Goal: Information Seeking & Learning: Learn about a topic

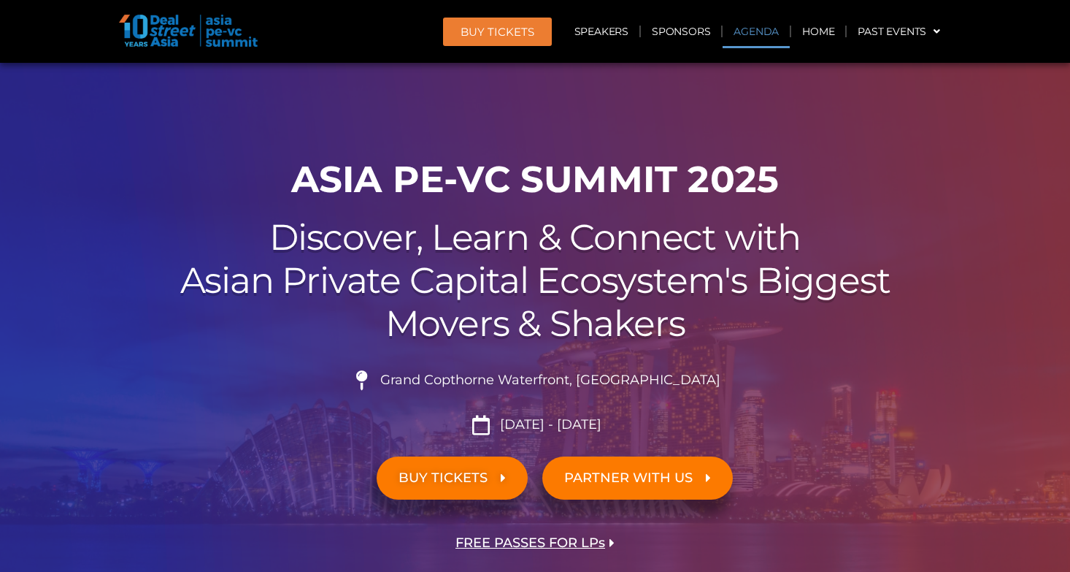
scroll to position [839, 0]
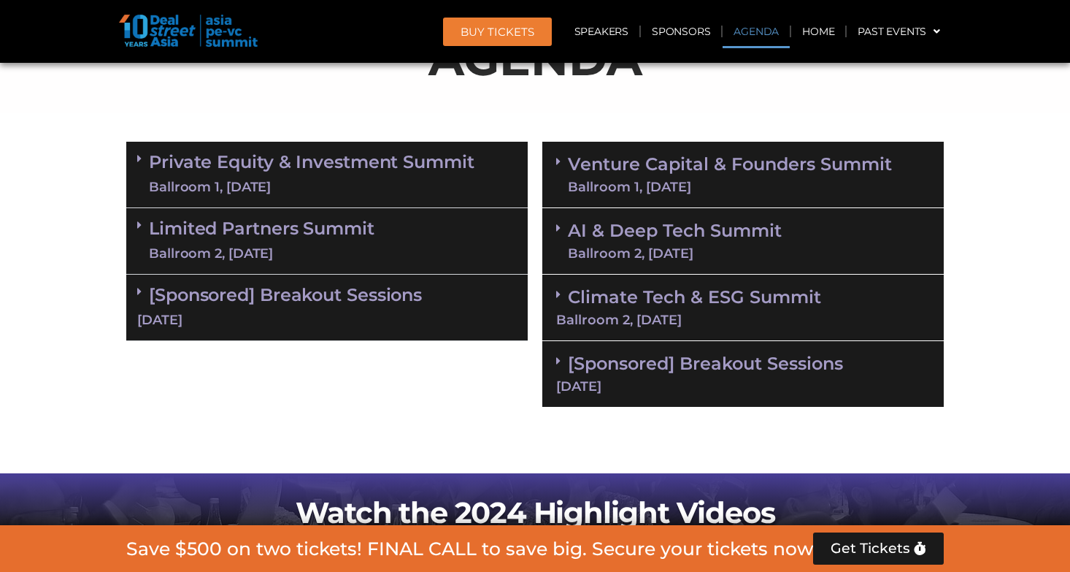
click at [419, 179] on div "Ballroom 1, [DATE]" at bounding box center [312, 187] width 326 height 18
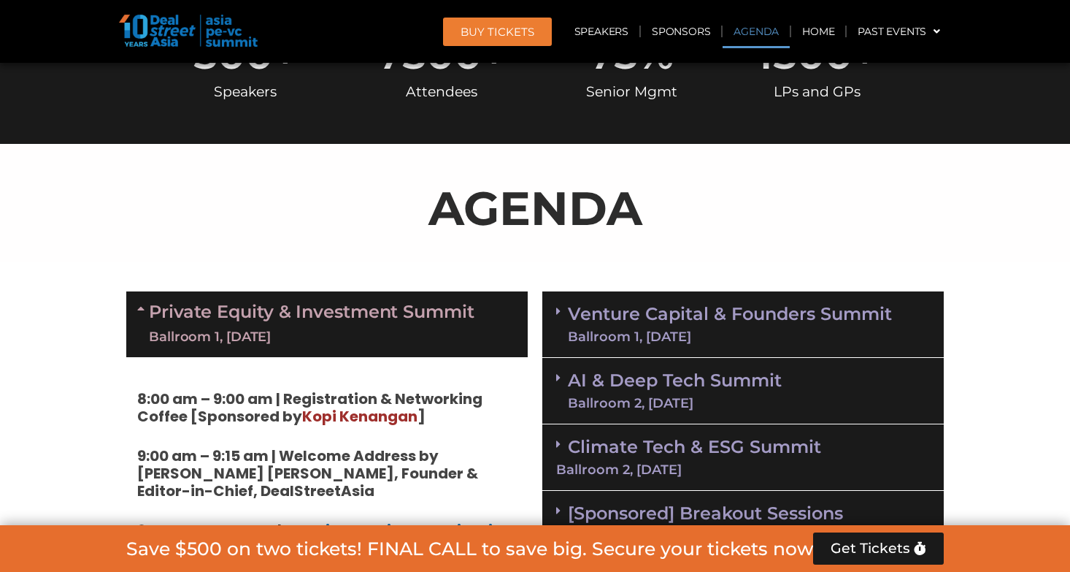
scroll to position [678, 0]
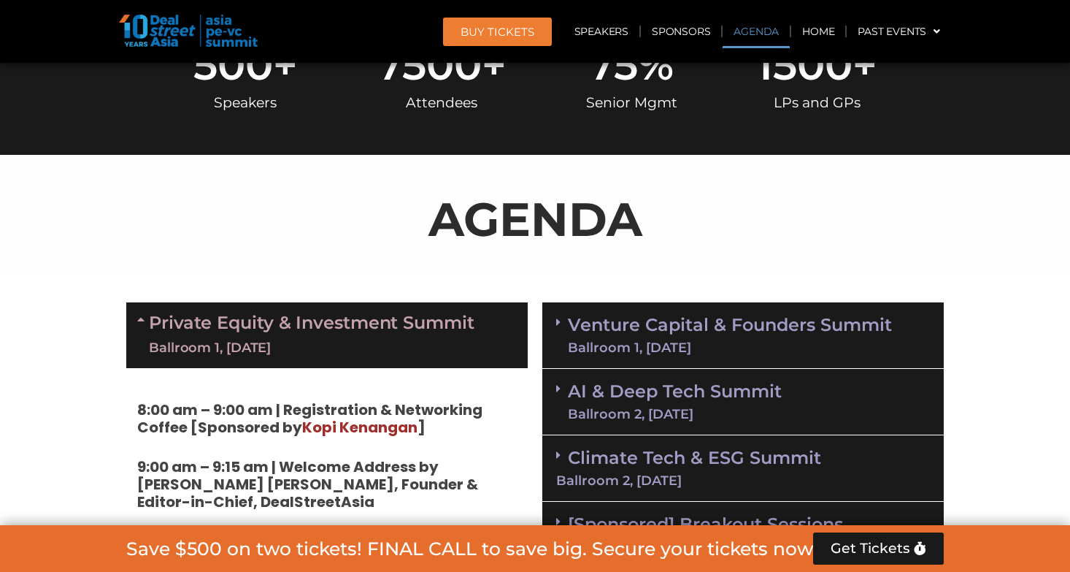
click at [399, 334] on link "Private Equity & Investment Summit Ballroom 1, [DATE]" at bounding box center [312, 335] width 326 height 44
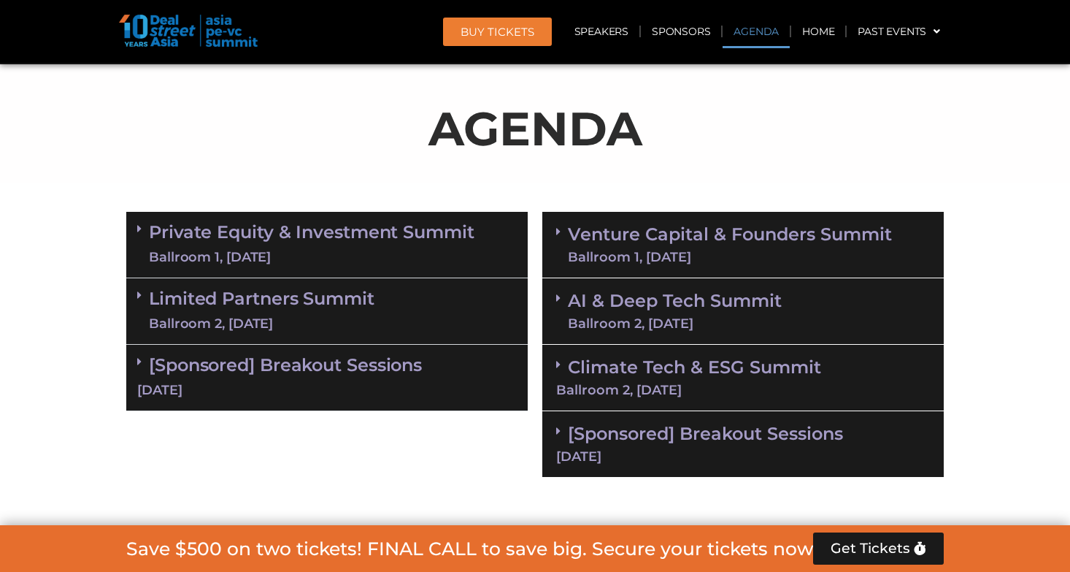
scroll to position [798, 0]
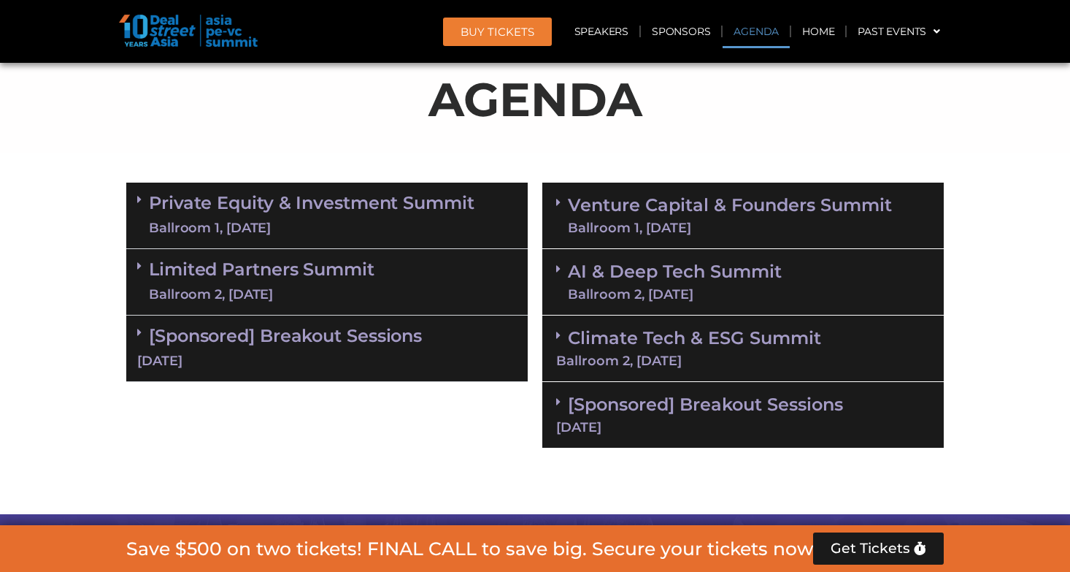
click at [656, 199] on link "Venture Capital & Founders​ Summit Ballroom 1, [DATE]" at bounding box center [730, 215] width 324 height 38
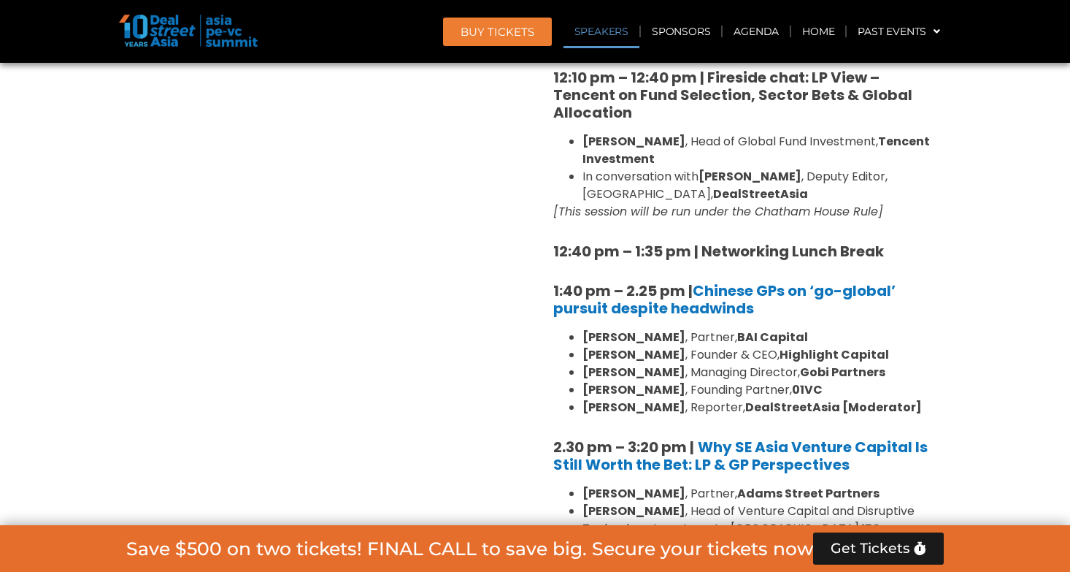
scroll to position [1761, 0]
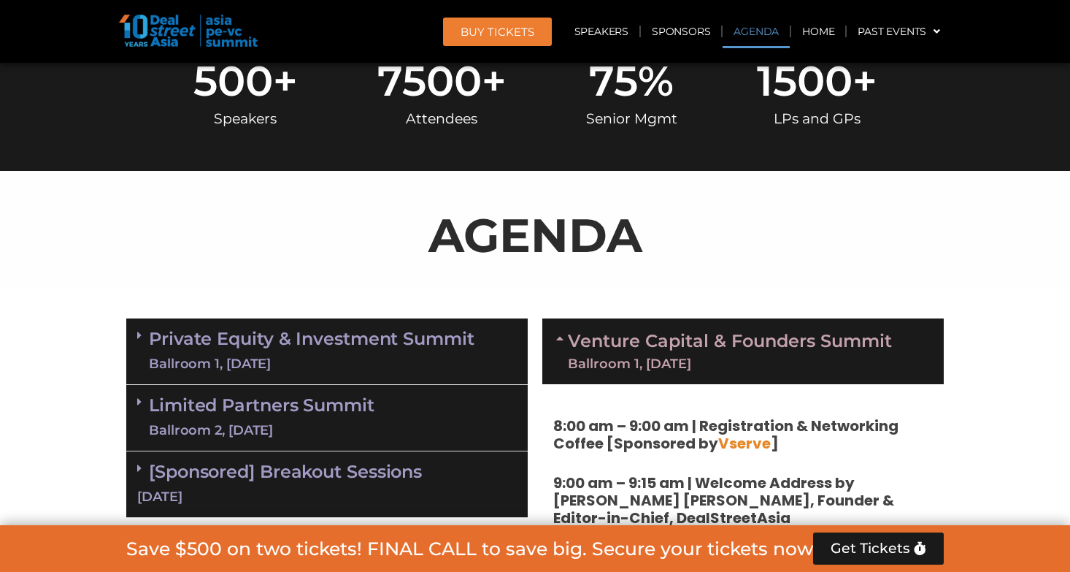
click at [674, 353] on link "Venture Capital & Founders​ Summit Ballroom 1, [DATE]" at bounding box center [730, 351] width 324 height 38
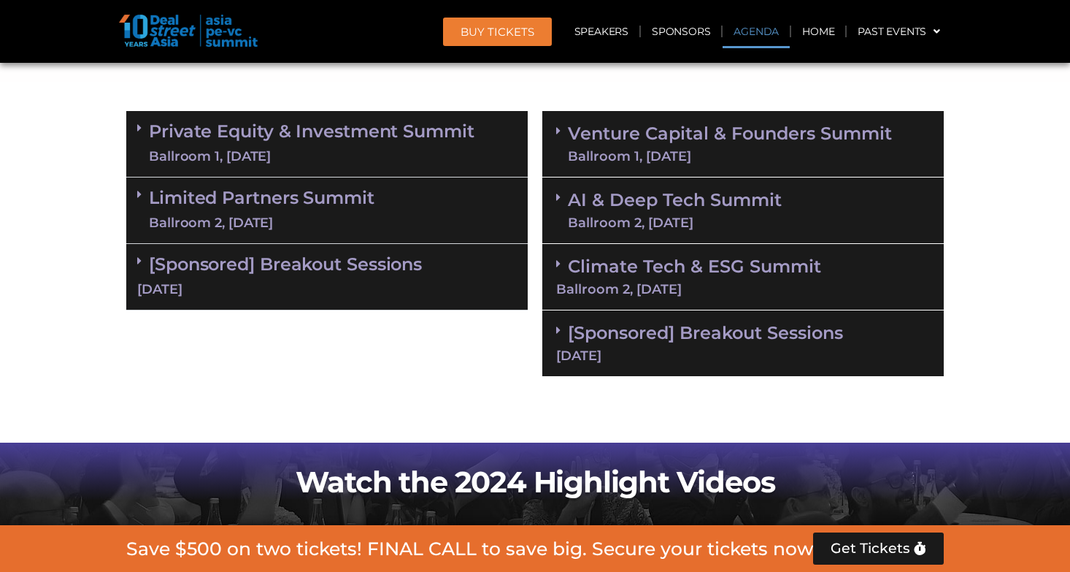
scroll to position [889, 0]
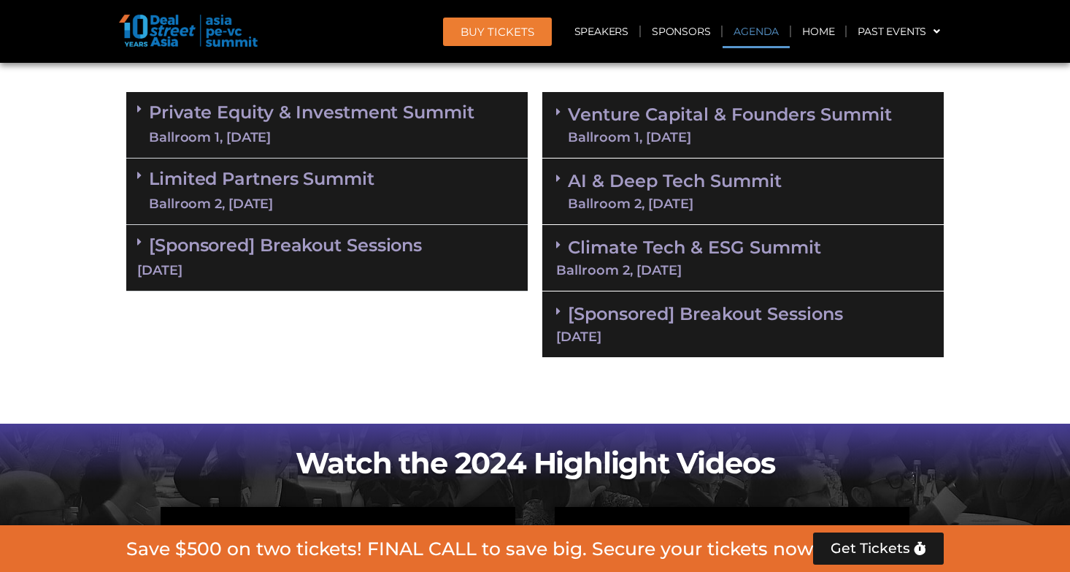
click at [656, 205] on div "Ballroom 2, [DATE]" at bounding box center [675, 203] width 214 height 13
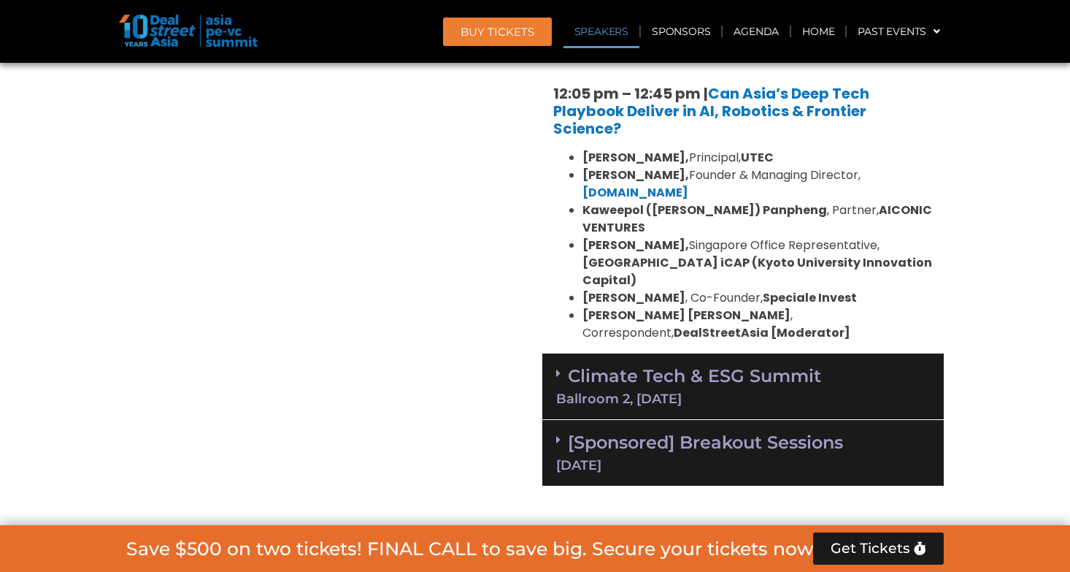
scroll to position [1484, 0]
click at [733, 353] on div "Climate Tech & ESG Summit Ballroom 2, [DATE]" at bounding box center [743, 386] width 402 height 66
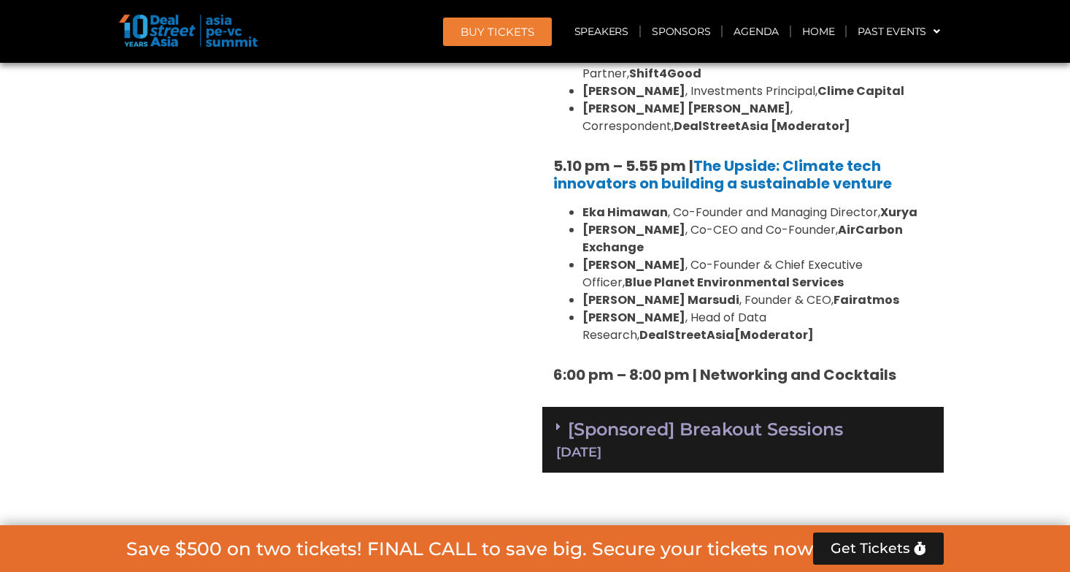
scroll to position [2809, 0]
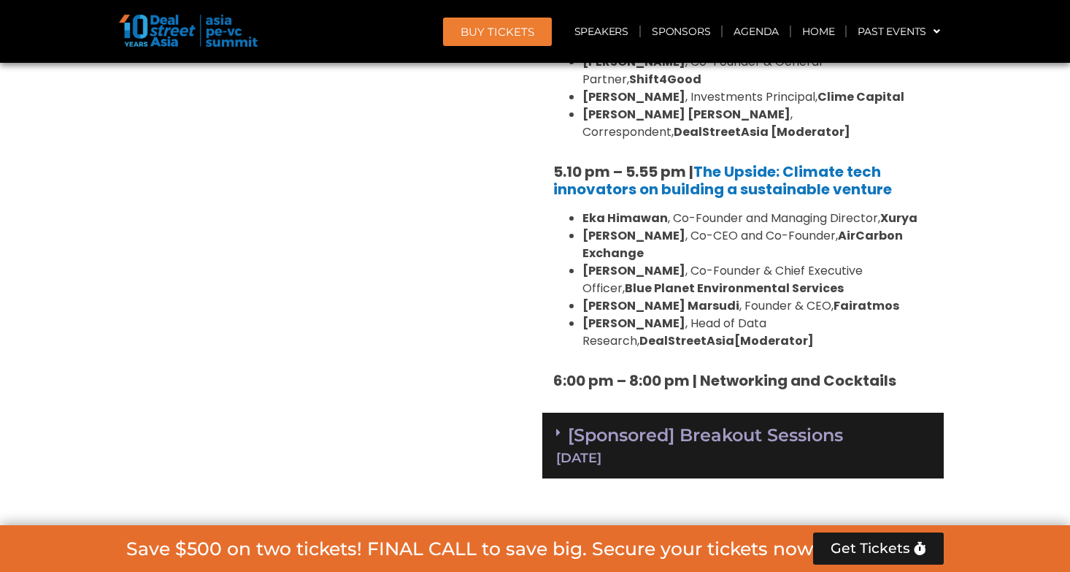
click at [723, 424] on link "[Sponsored] Breakout Sessions [DATE]" at bounding box center [743, 444] width 374 height 40
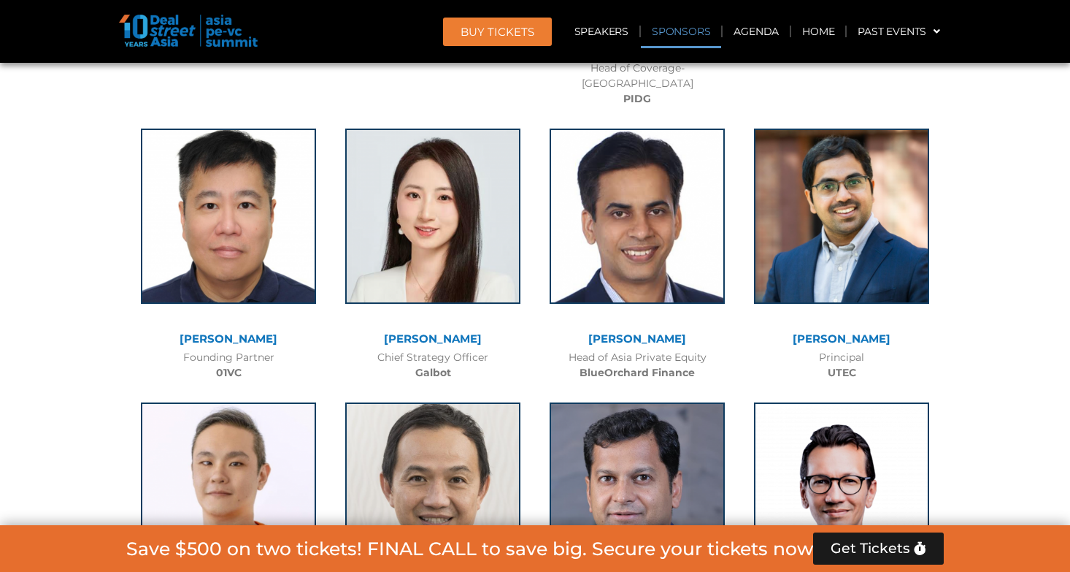
scroll to position [11896, 0]
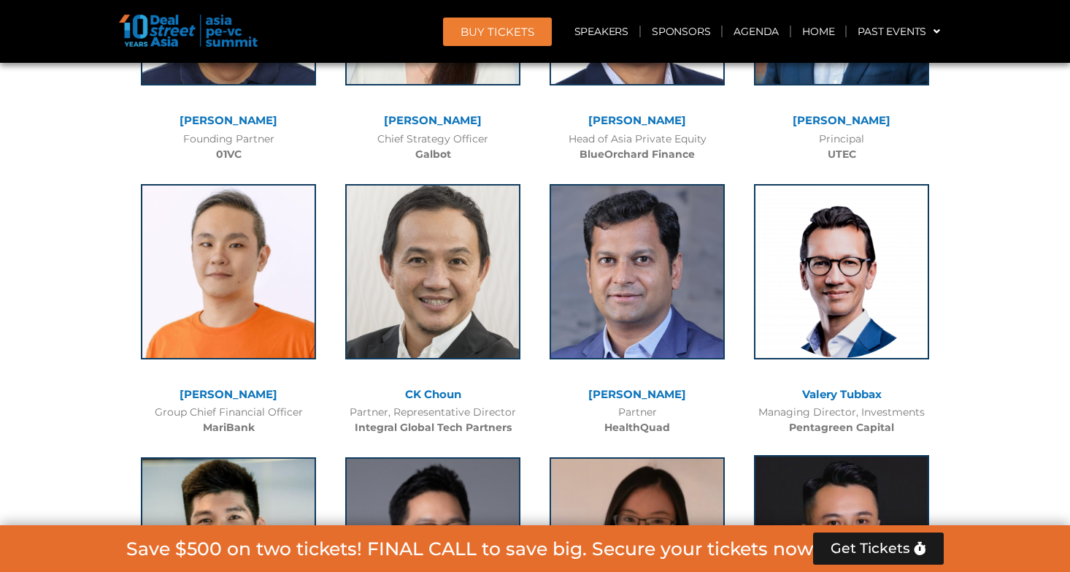
click at [830, 455] on img at bounding box center [841, 542] width 175 height 175
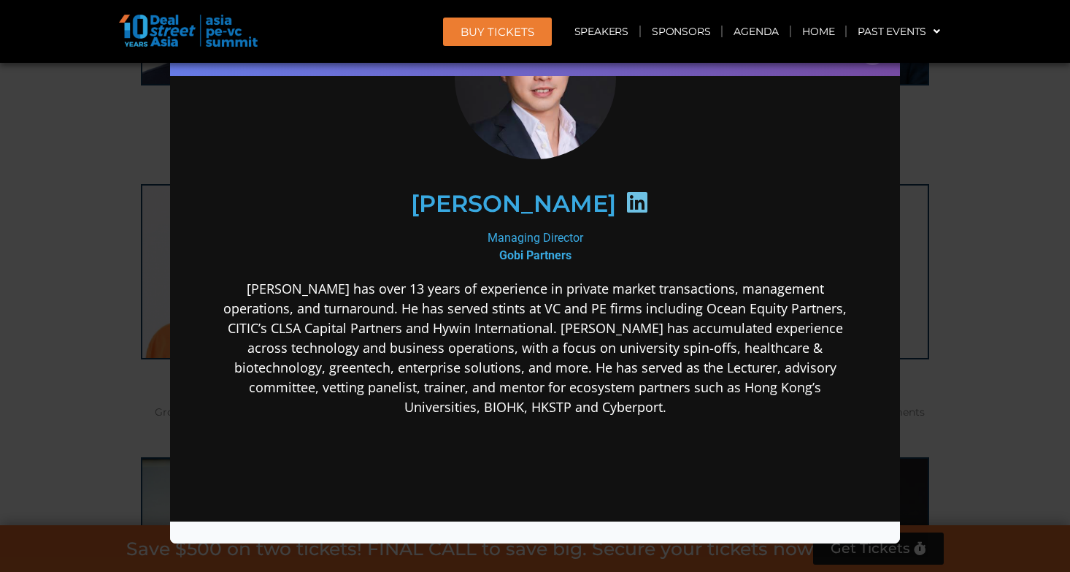
scroll to position [117, 0]
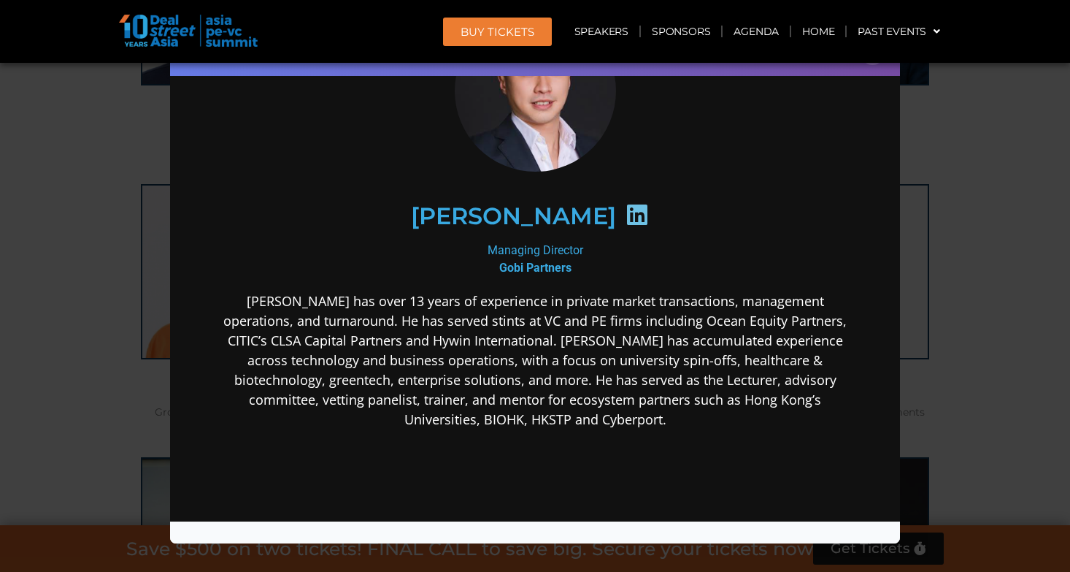
click at [626, 217] on icon at bounding box center [637, 214] width 23 height 23
click at [626, 214] on icon at bounding box center [637, 214] width 23 height 23
click at [949, 256] on div "Speaker Profile ×" at bounding box center [535, 286] width 1070 height 572
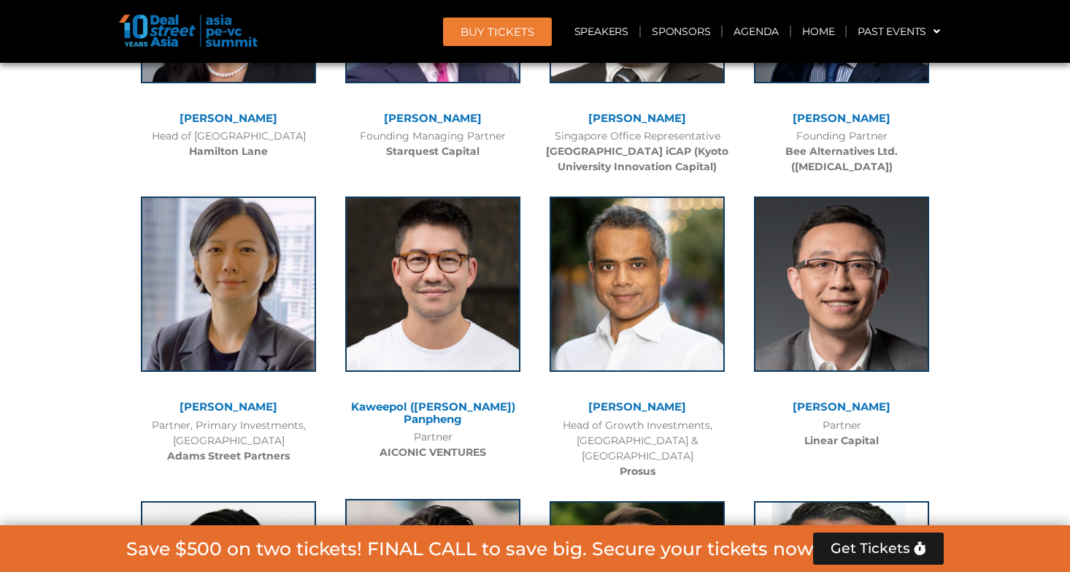
scroll to position [9496, 0]
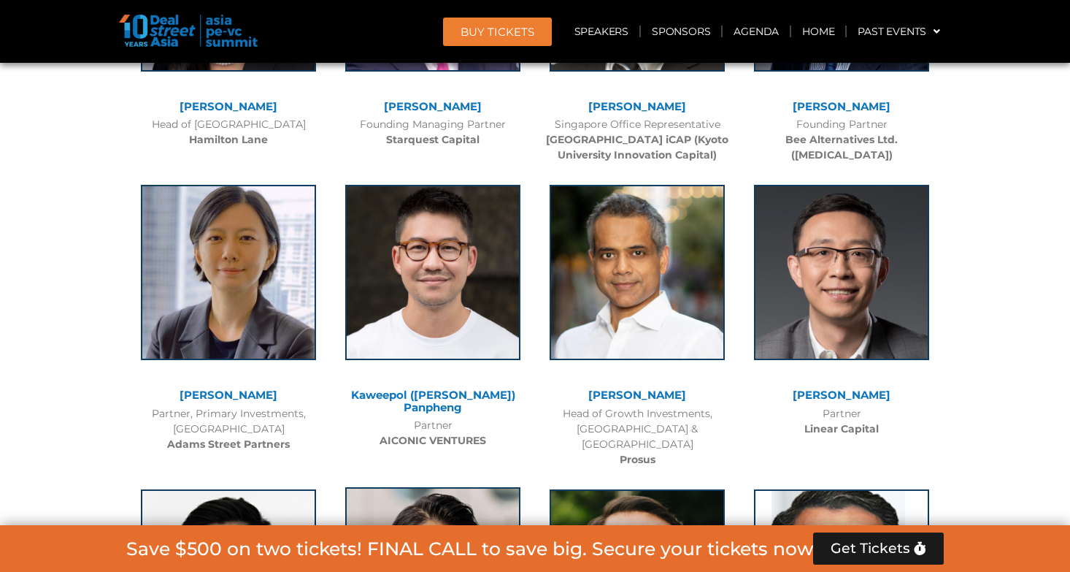
click at [466, 487] on img at bounding box center [432, 574] width 175 height 175
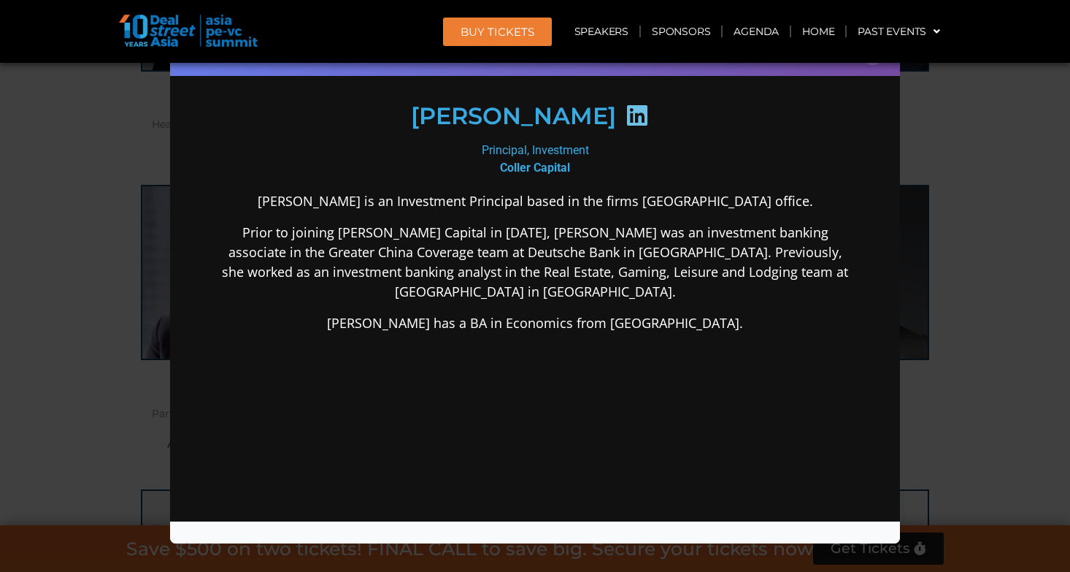
scroll to position [225, 0]
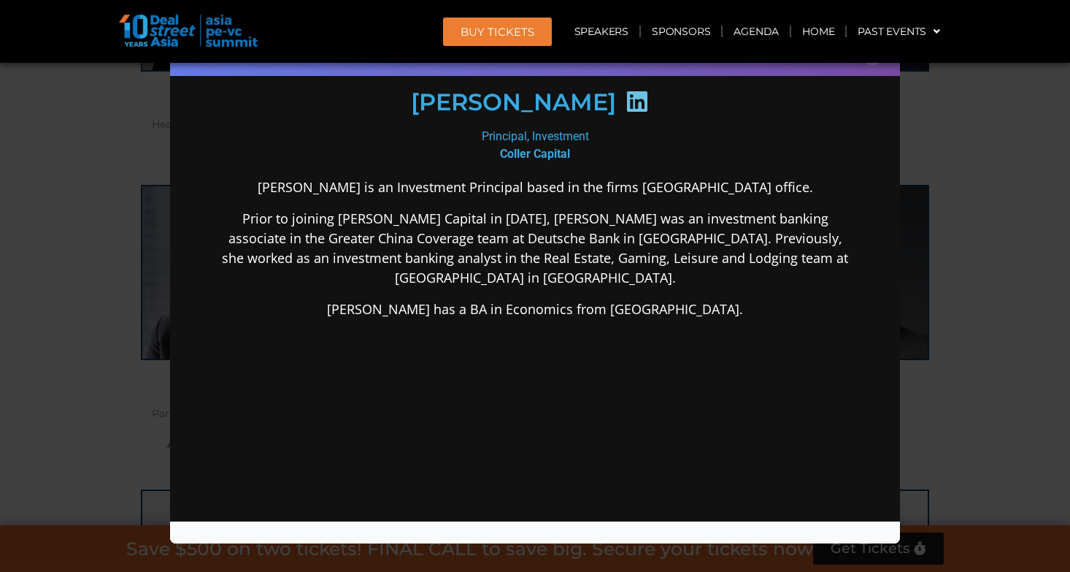
click at [626, 95] on icon at bounding box center [637, 101] width 23 height 23
click at [126, 219] on div "Speaker Profile ×" at bounding box center [535, 286] width 1070 height 572
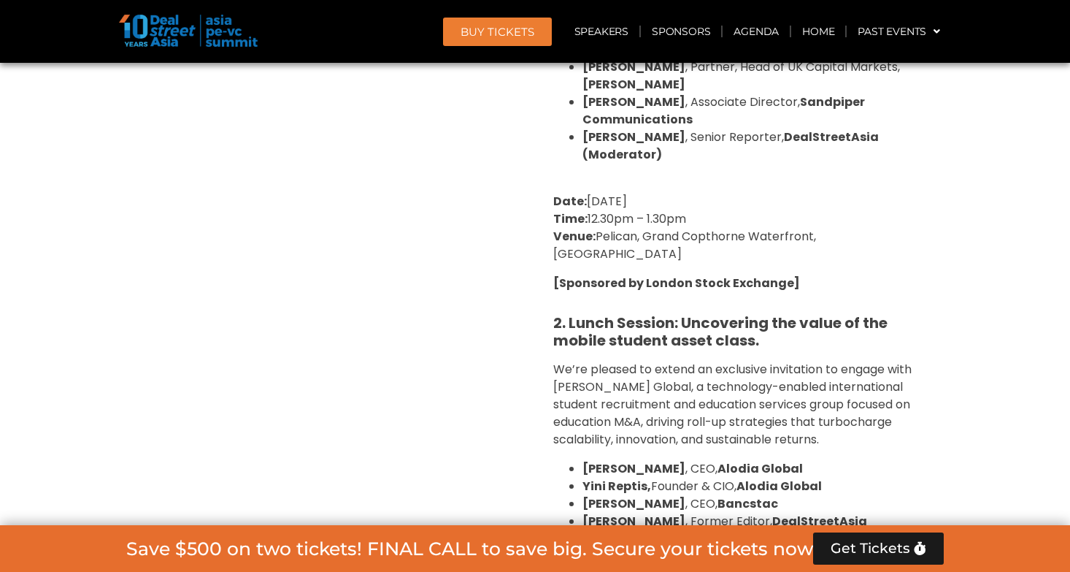
scroll to position [3564, 0]
